Goal: Task Accomplishment & Management: Use online tool/utility

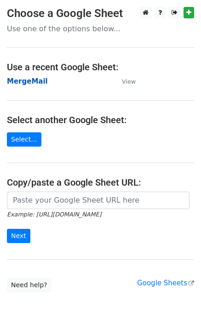
click at [34, 82] on strong "MergeMail" at bounding box center [27, 81] width 41 height 8
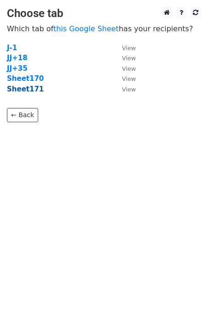
click at [22, 88] on strong "Sheet171" at bounding box center [25, 89] width 37 height 8
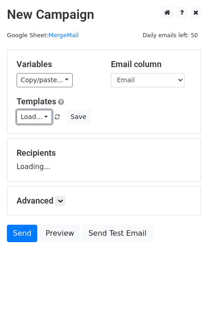
click at [33, 119] on link "Load..." at bounding box center [34, 117] width 35 height 14
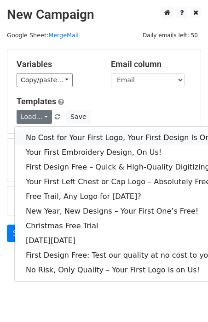
click at [45, 137] on link "No Cost for Your First Logo, Your First Design Is On Us!" at bounding box center [125, 138] width 221 height 15
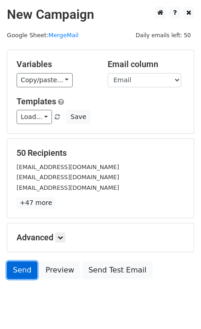
click at [19, 274] on link "Send" at bounding box center [22, 270] width 30 height 17
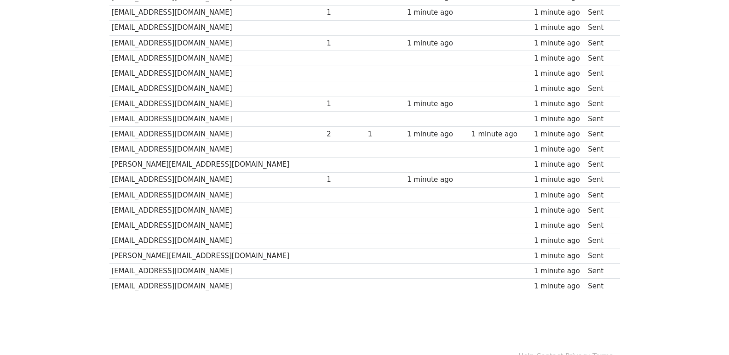
scroll to position [640, 0]
